Goal: Check status: Check status

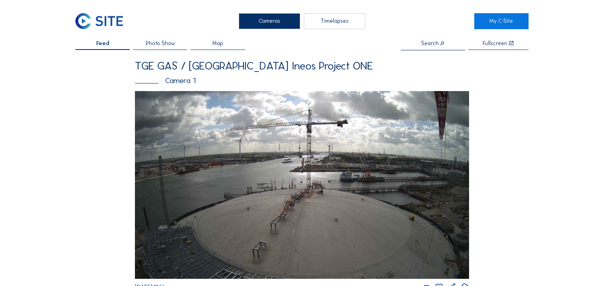
scroll to position [40, 0]
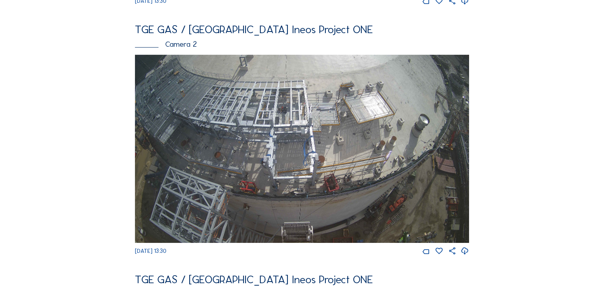
scroll to position [284, 0]
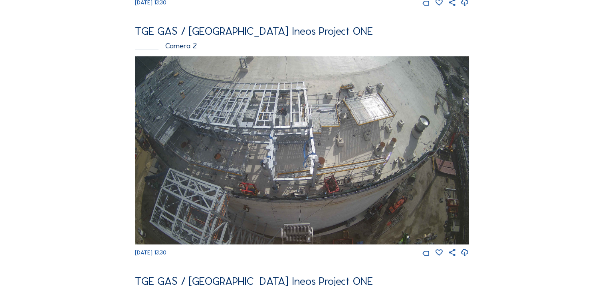
click at [190, 49] on div "Camera 2" at bounding box center [302, 46] width 334 height 8
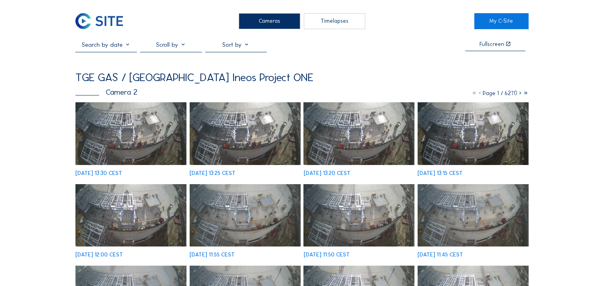
click at [510, 148] on img at bounding box center [472, 133] width 111 height 62
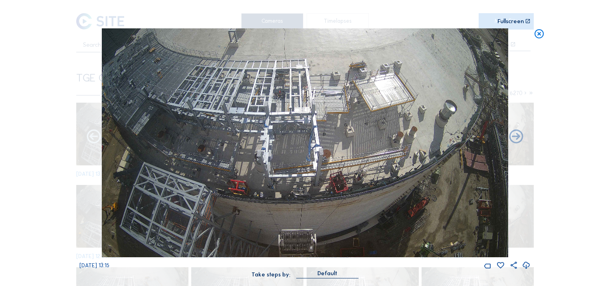
click at [94, 138] on icon at bounding box center [93, 137] width 17 height 17
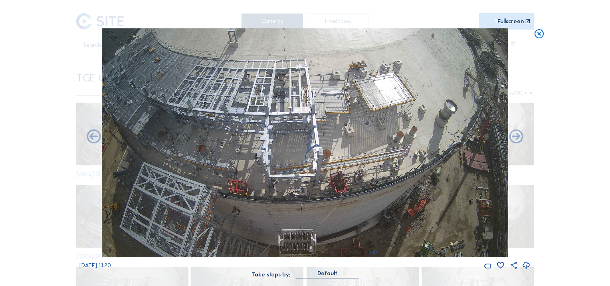
click at [94, 138] on icon at bounding box center [93, 137] width 17 height 17
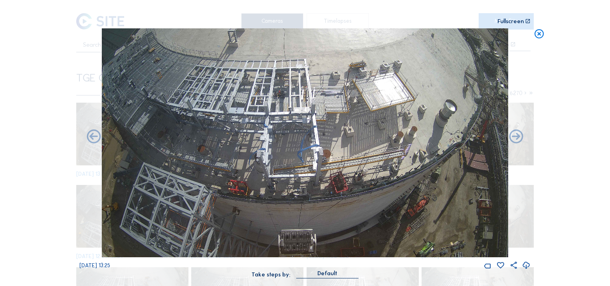
click at [94, 138] on icon at bounding box center [93, 137] width 17 height 17
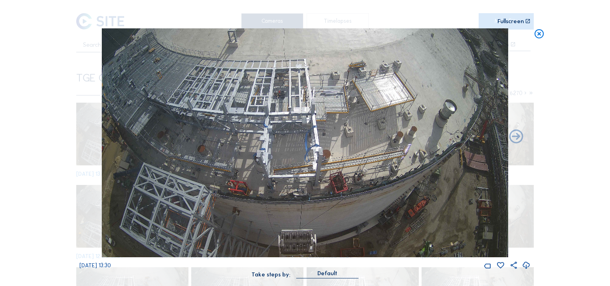
click at [94, 138] on div "[DATE] 13:30" at bounding box center [304, 148] width 451 height 241
click at [538, 35] on icon at bounding box center [539, 34] width 11 height 12
